Goal: Information Seeking & Learning: Learn about a topic

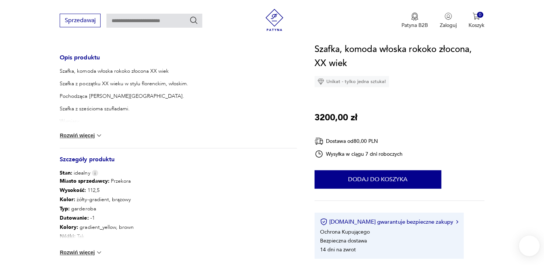
click at [77, 134] on button "Rozwiń więcej" at bounding box center [81, 135] width 43 height 7
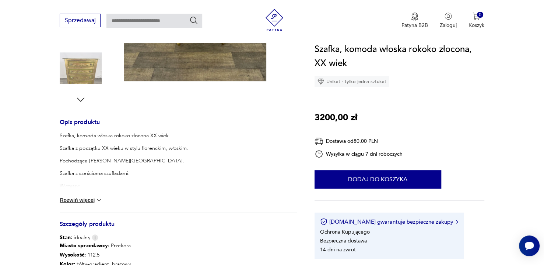
scroll to position [332, 0]
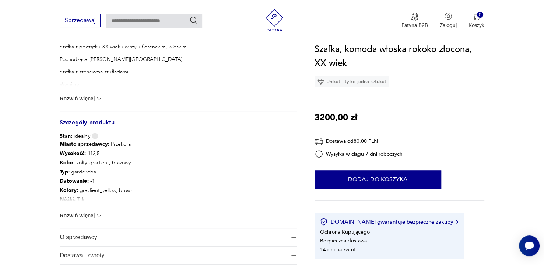
click at [94, 99] on button "Rozwiń więcej" at bounding box center [81, 98] width 43 height 7
